Goal: Task Accomplishment & Management: Use online tool/utility

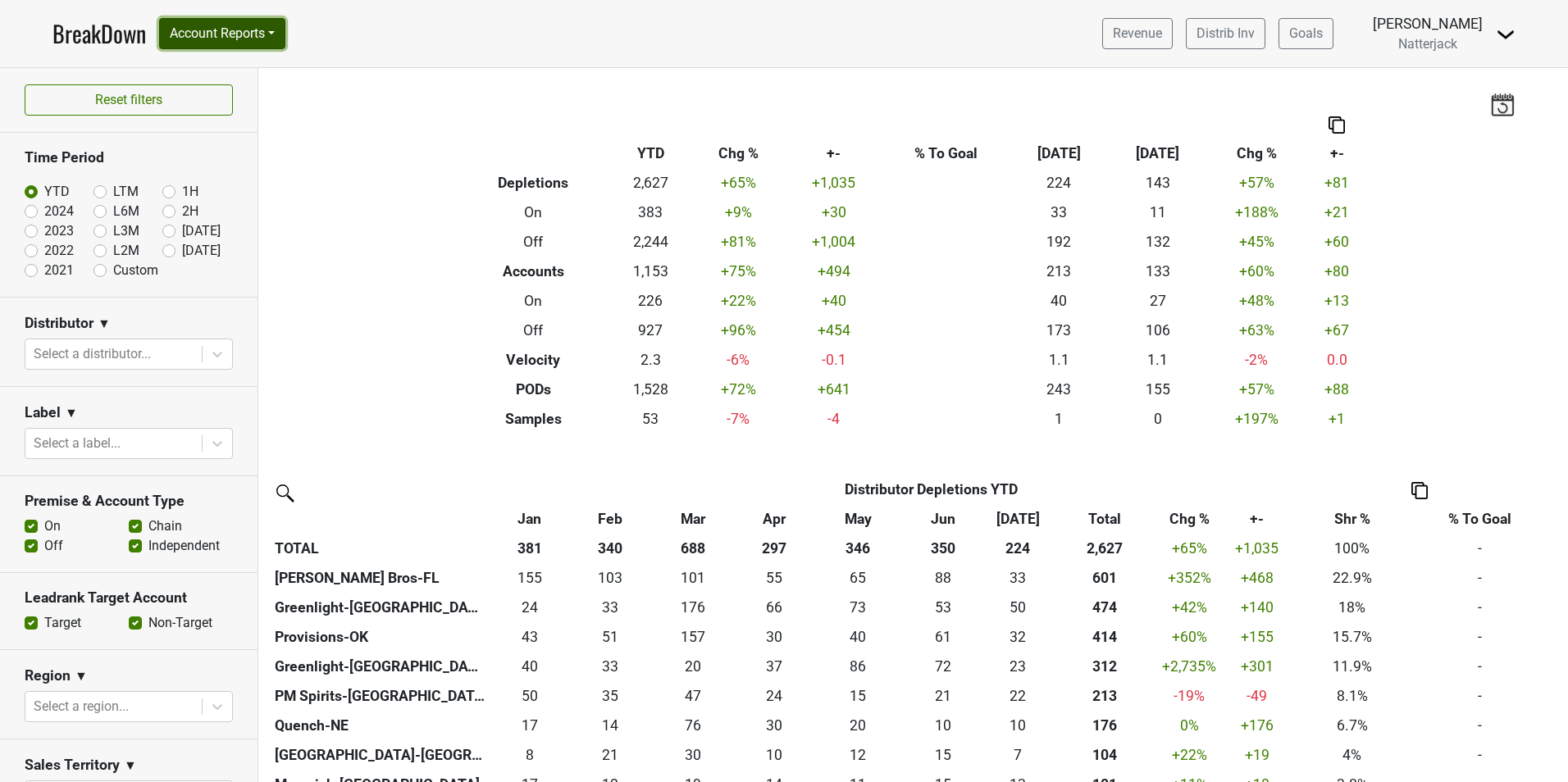
click at [279, 35] on button "Account Reports" at bounding box center [222, 34] width 126 height 31
click at [221, 67] on link "SuperRanker" at bounding box center [233, 71] width 145 height 26
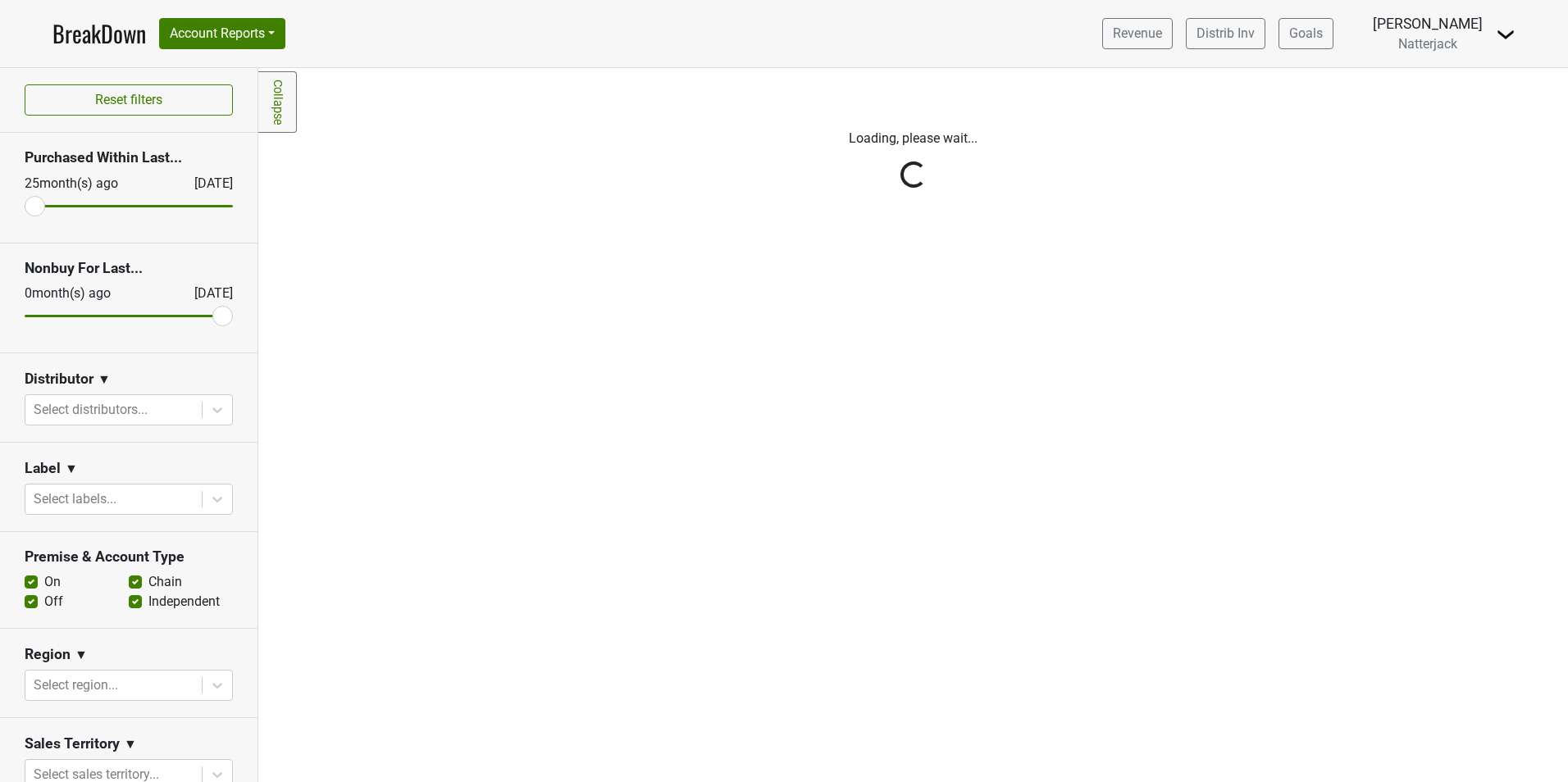
click at [203, 500] on div "Reset filters Purchased Within Last... [DATE] [DATE] Nonbuy For Last... [DATE] …" at bounding box center [129, 425] width 258 height 714
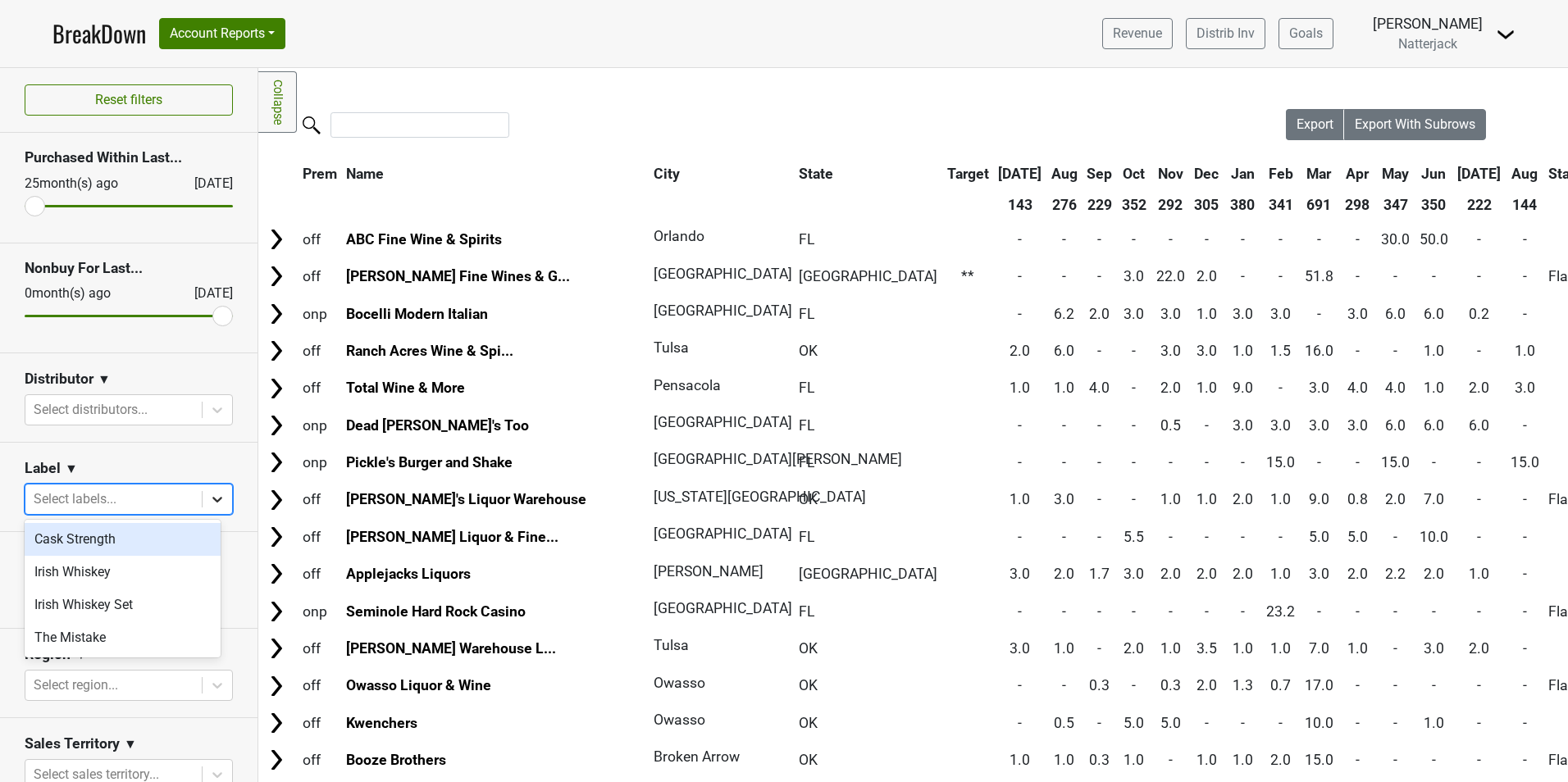
click at [209, 501] on icon at bounding box center [217, 499] width 16 height 16
click at [140, 643] on div "The Mistake" at bounding box center [122, 638] width 196 height 33
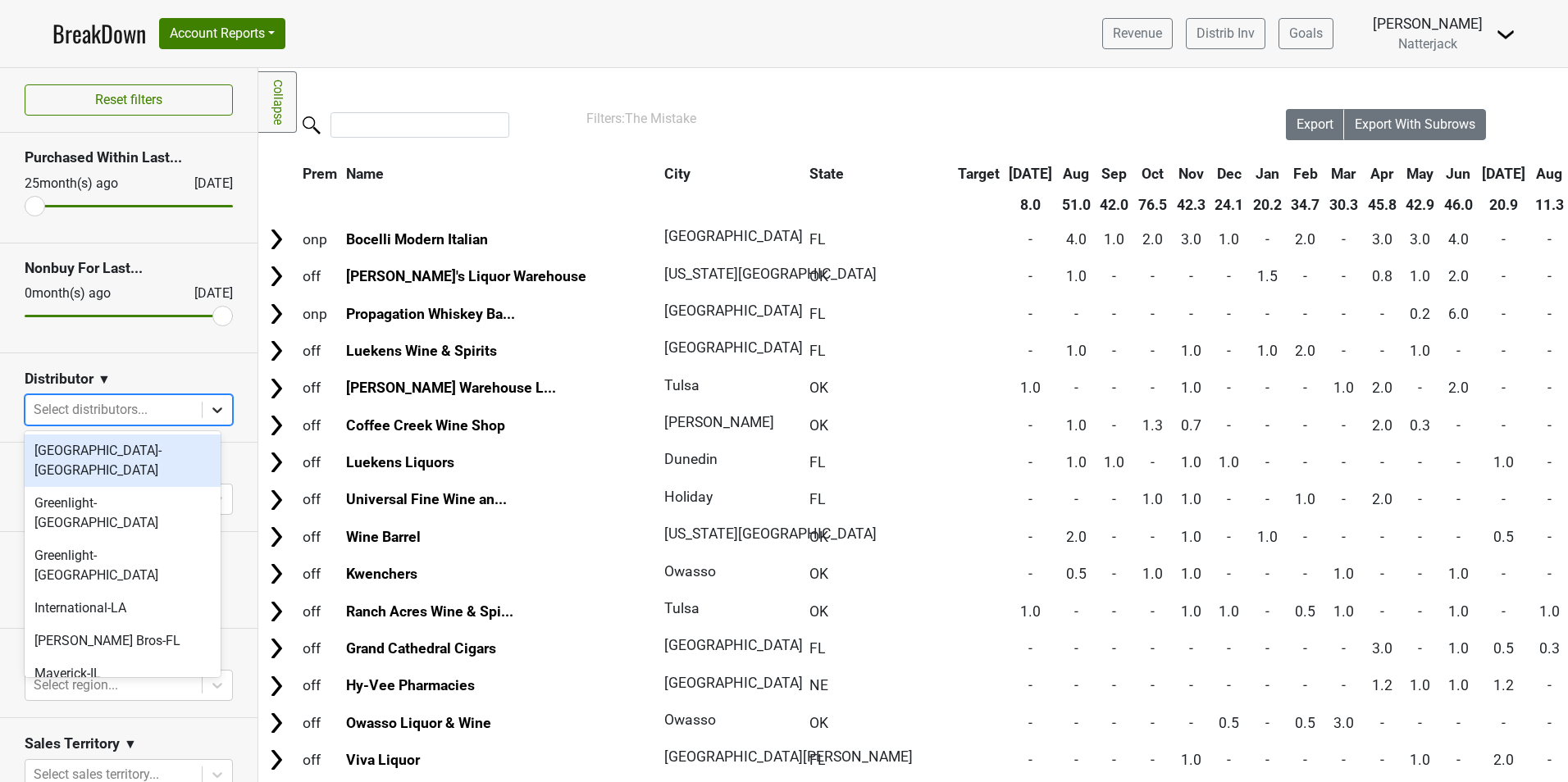
click at [211, 407] on icon at bounding box center [217, 409] width 16 height 16
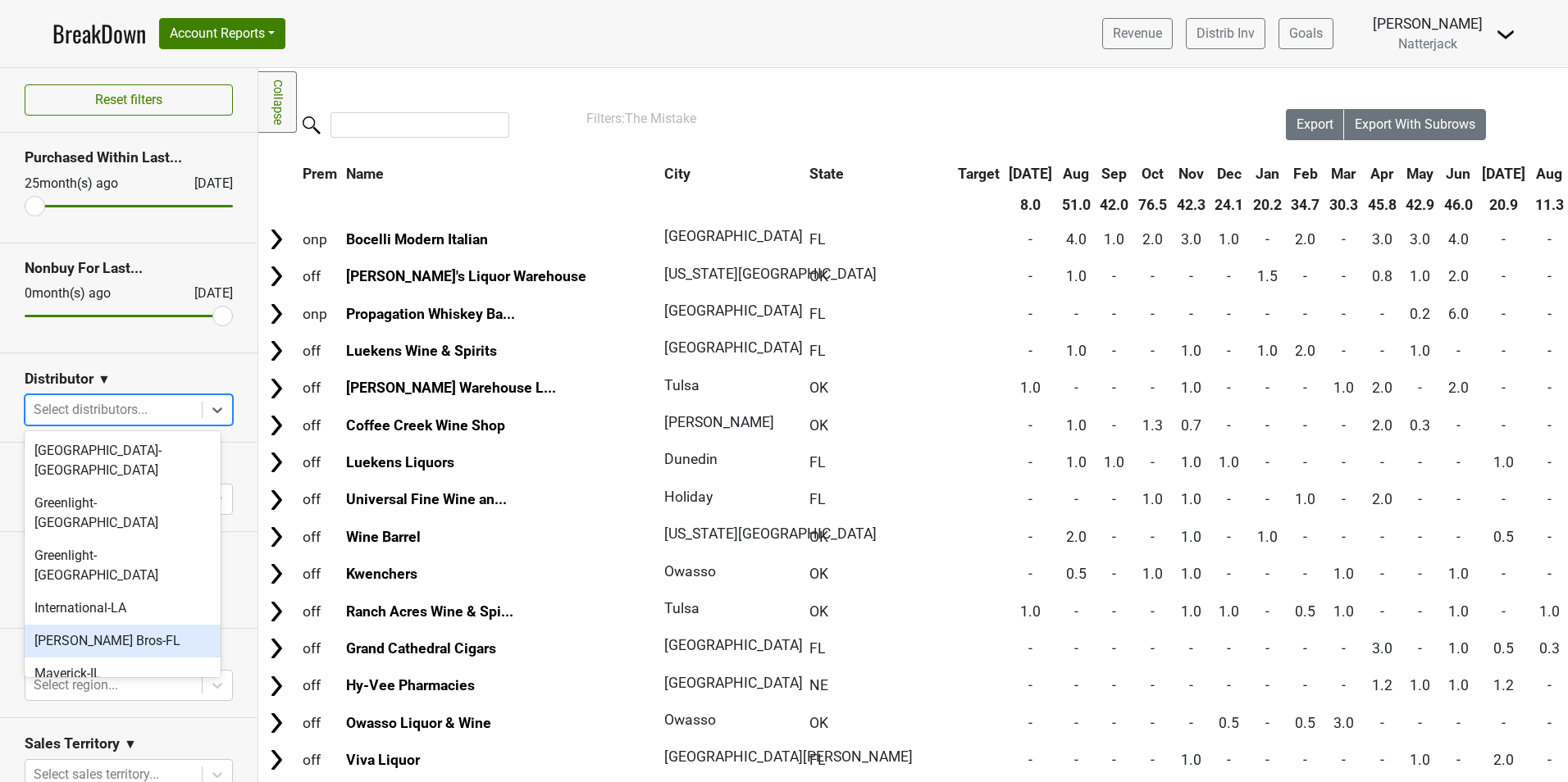
scroll to position [246, 0]
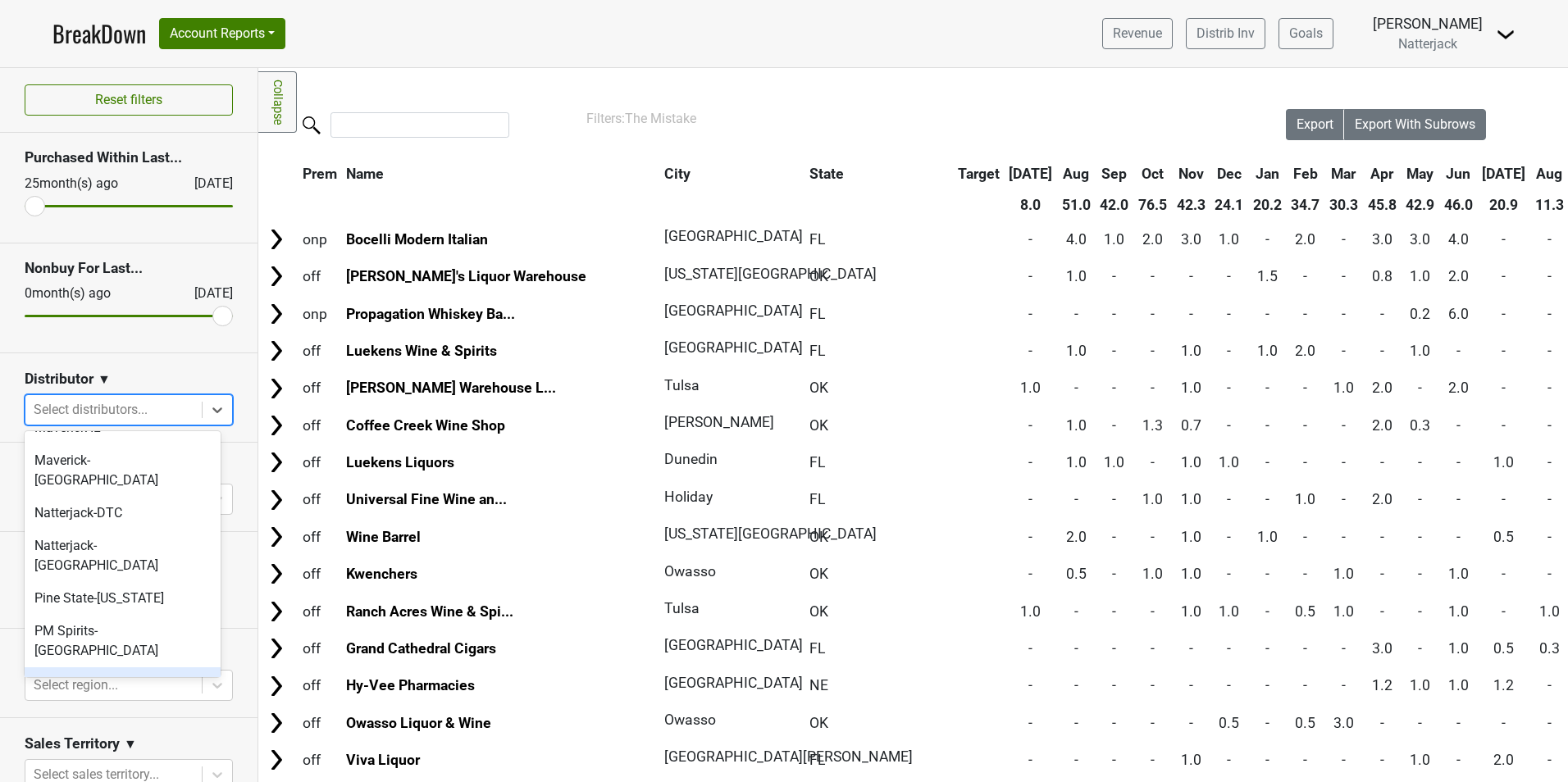
click at [134, 667] on div "Provisions-OK" at bounding box center [122, 683] width 196 height 33
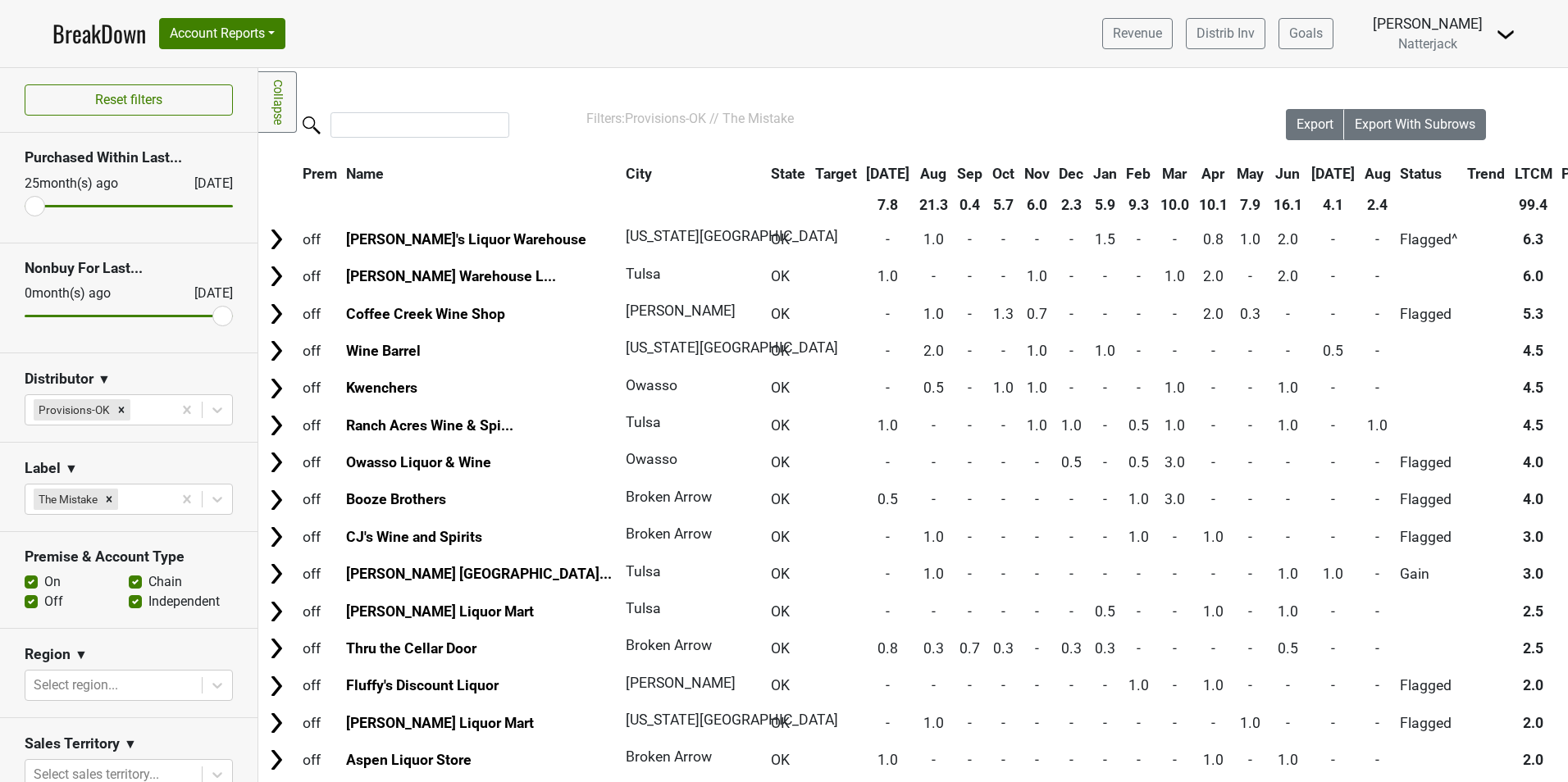
click at [44, 582] on label "On" at bounding box center [52, 581] width 16 height 20
click at [28, 582] on input "On" at bounding box center [30, 580] width 13 height 16
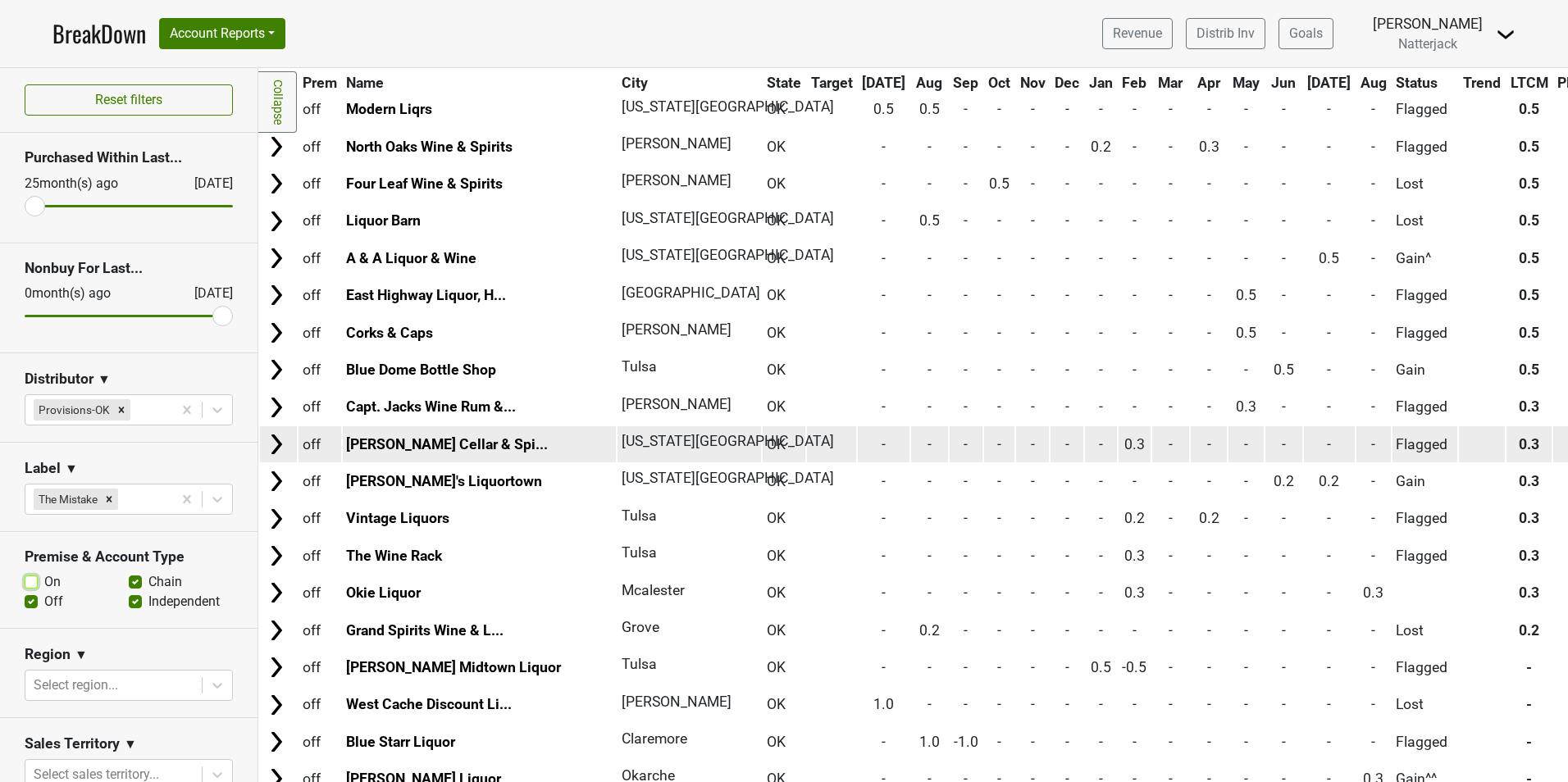
scroll to position [1884, 0]
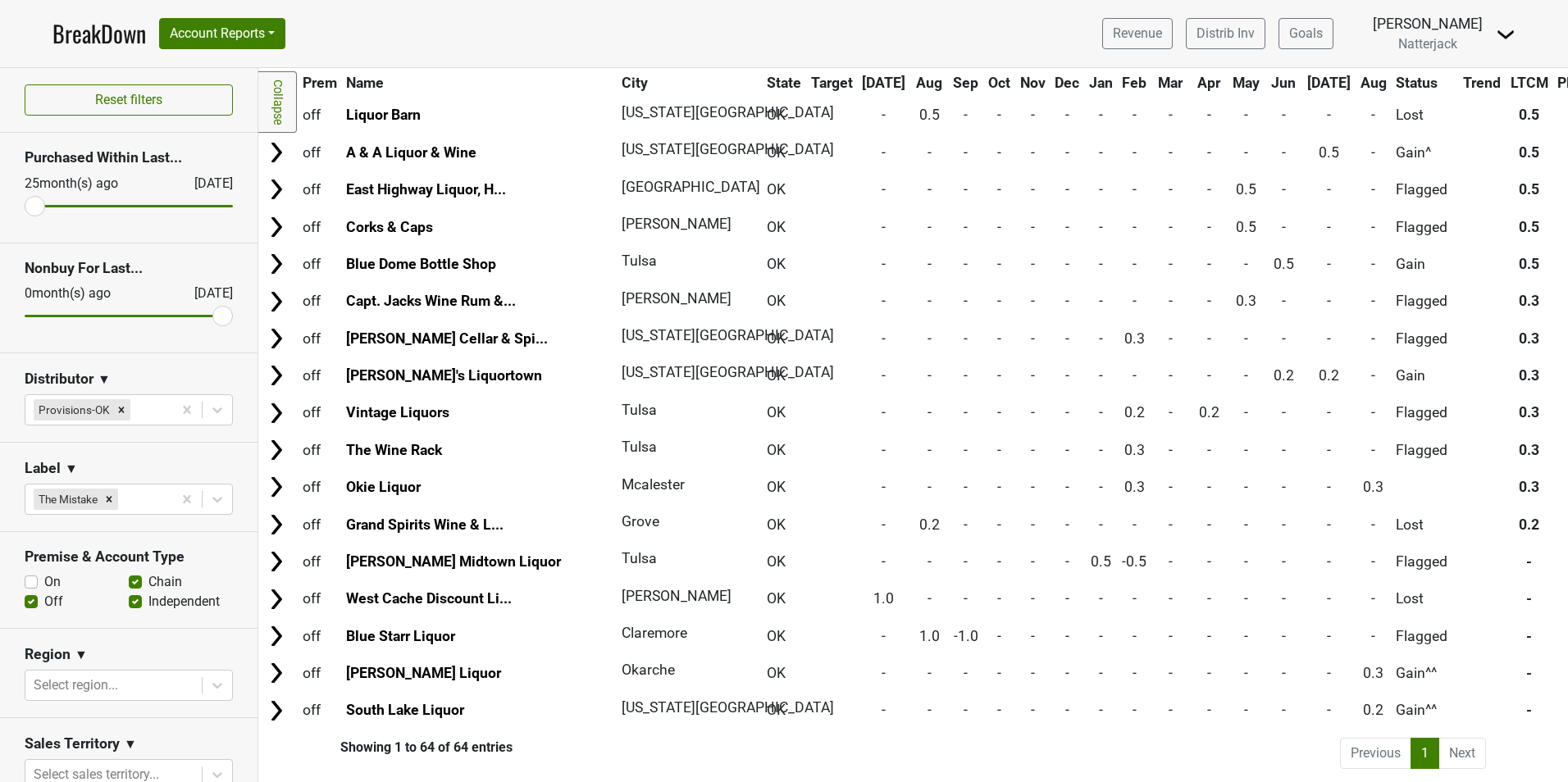
click at [44, 578] on label "On" at bounding box center [52, 581] width 16 height 20
click at [33, 578] on input "On" at bounding box center [30, 580] width 13 height 16
checkbox input "true"
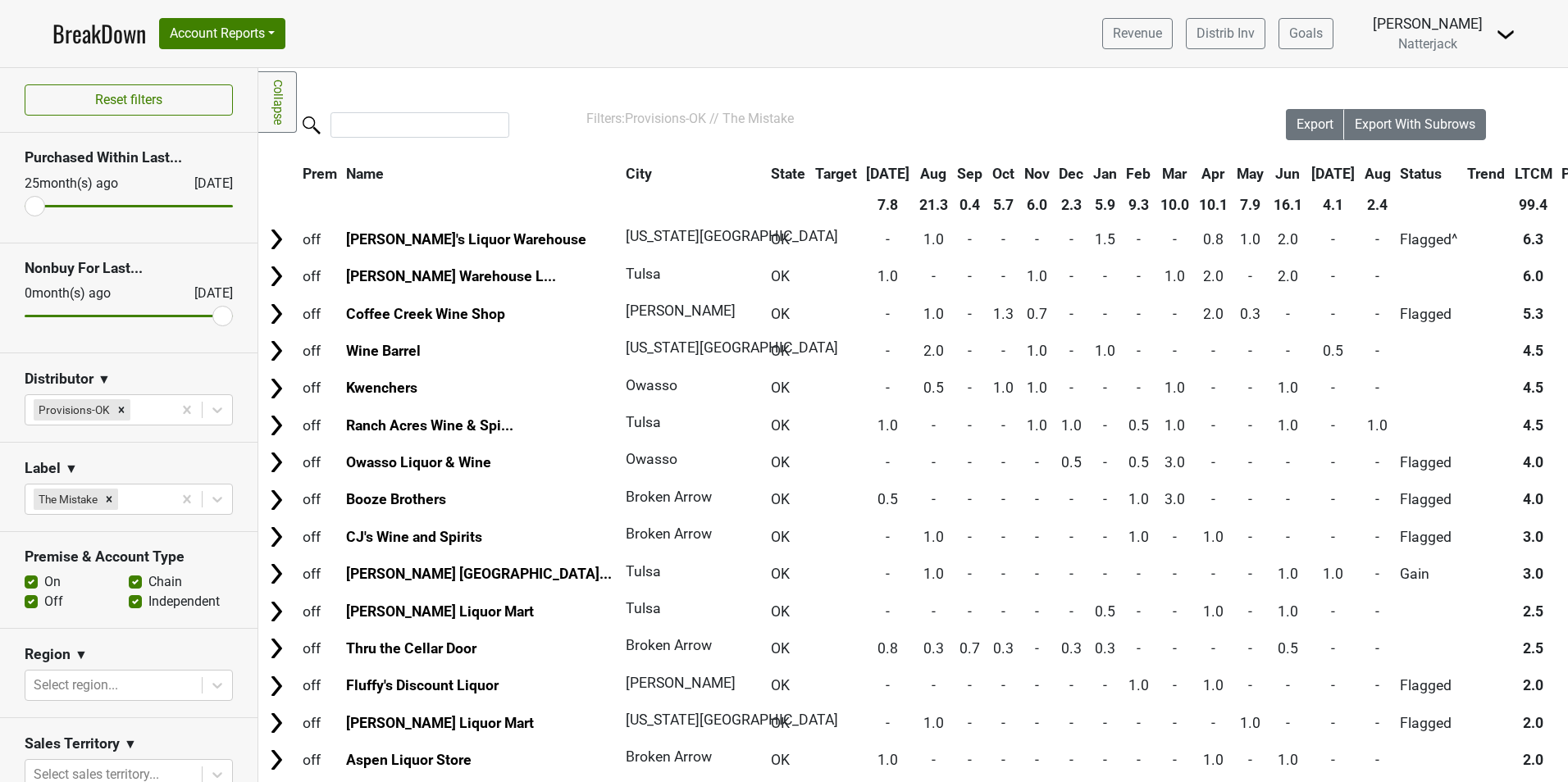
click at [44, 598] on label "Off" at bounding box center [54, 601] width 19 height 20
click at [27, 598] on input "Off" at bounding box center [30, 599] width 13 height 16
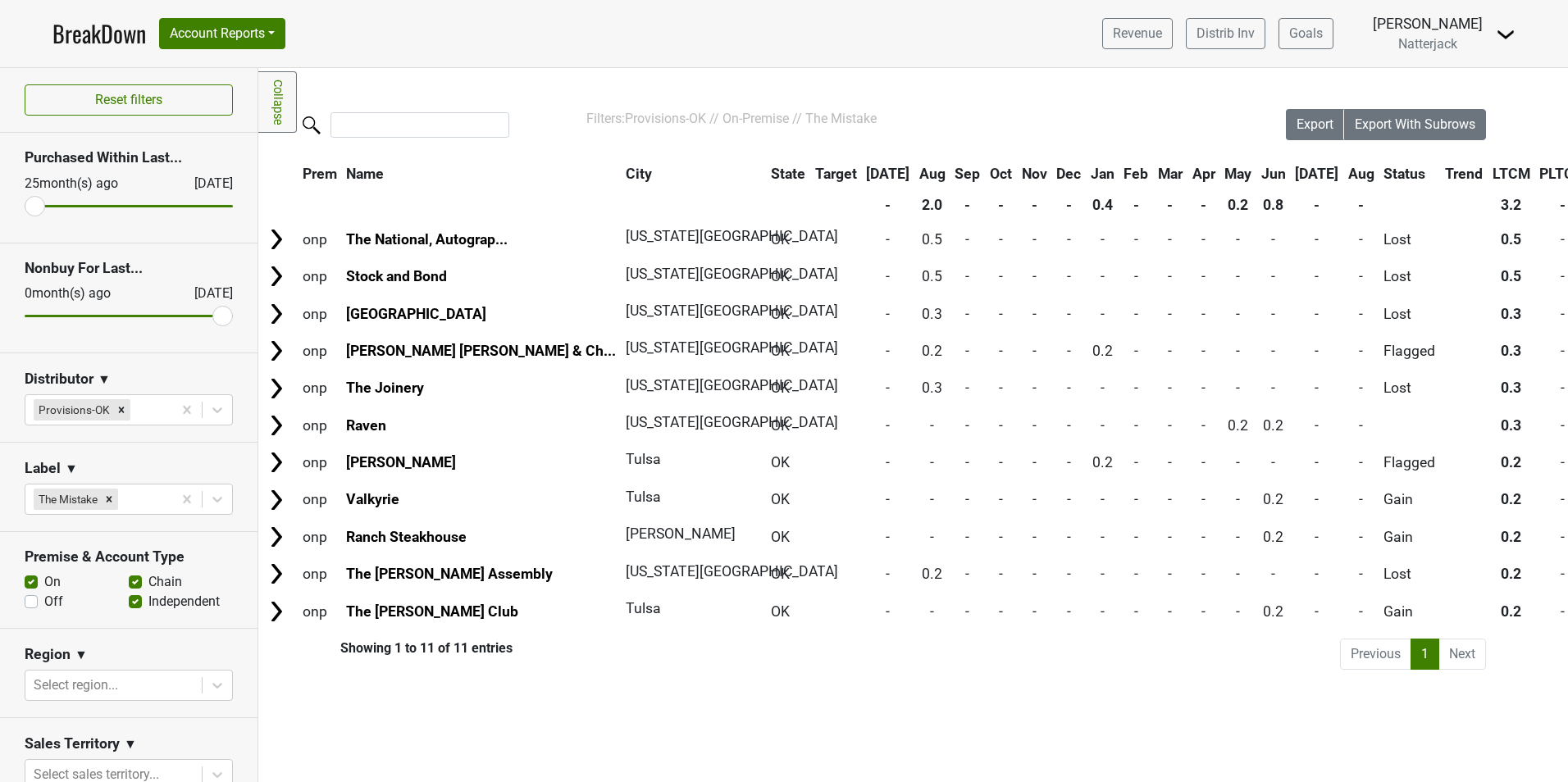
click at [44, 601] on label "Off" at bounding box center [54, 601] width 19 height 20
click at [33, 601] on input "Off" at bounding box center [30, 599] width 13 height 16
checkbox input "true"
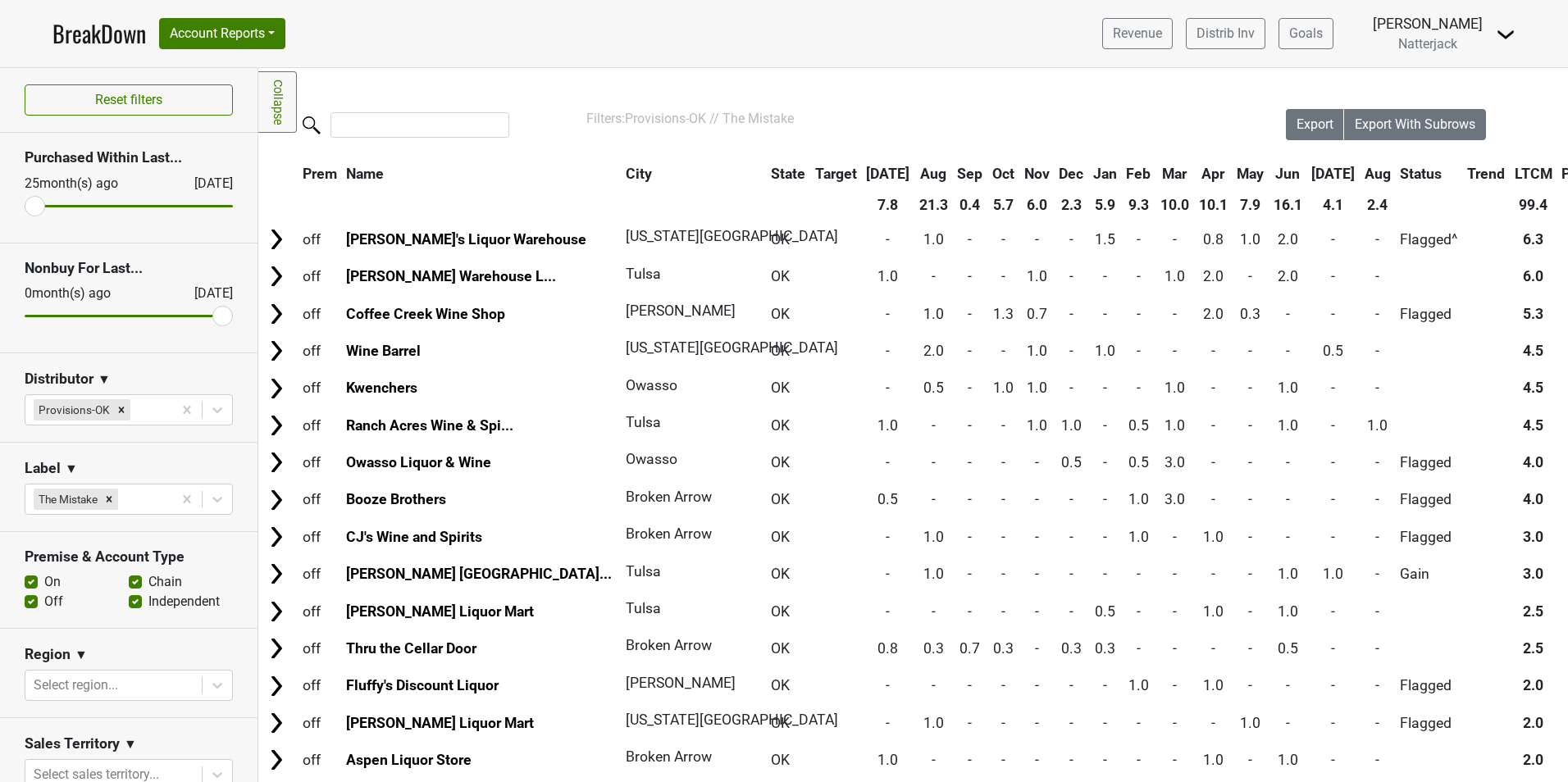
click at [44, 583] on label "On" at bounding box center [52, 581] width 16 height 20
click at [33, 583] on input "On" at bounding box center [30, 580] width 13 height 16
checkbox input "false"
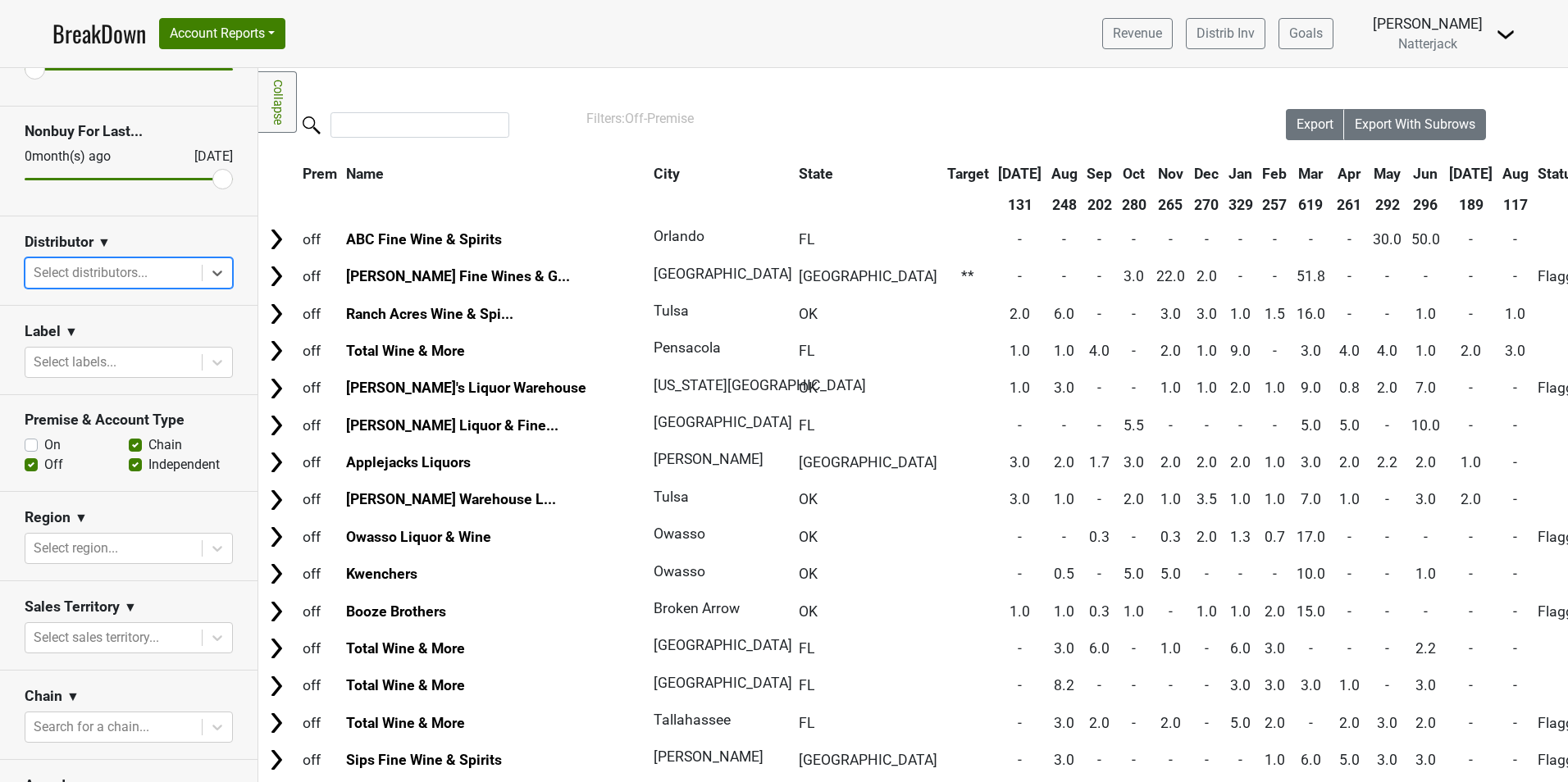
scroll to position [404, 0]
